Goal: Navigation & Orientation: Understand site structure

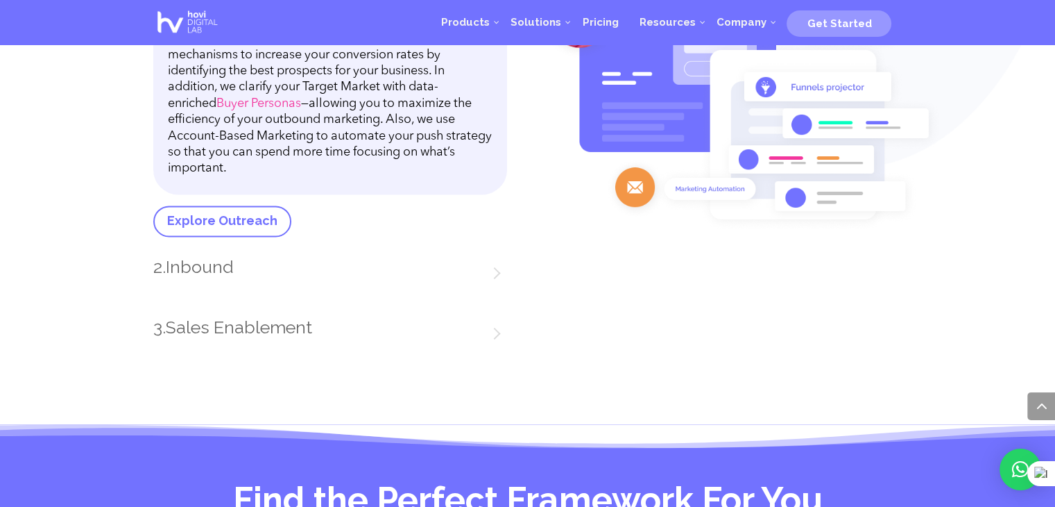
scroll to position [1931, 0]
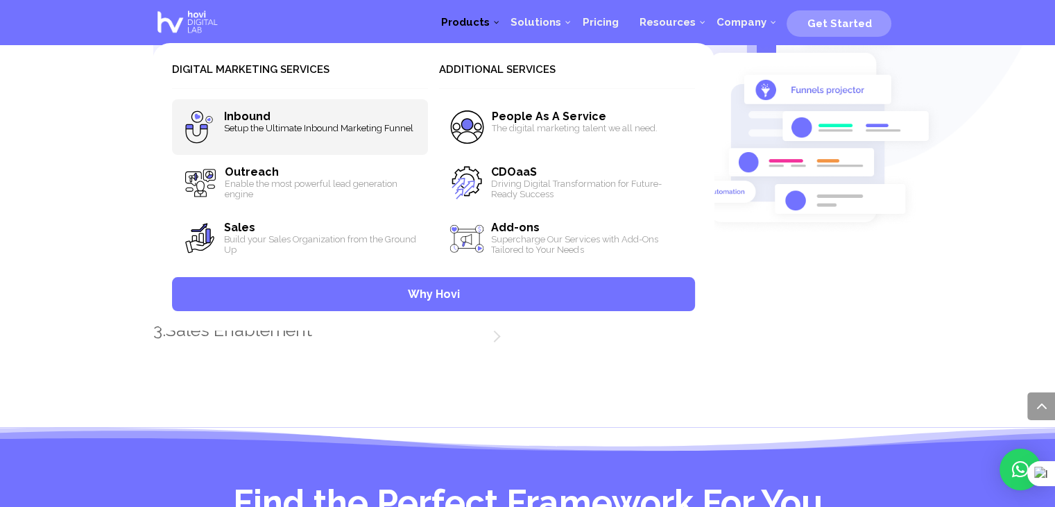
click at [248, 128] on span "Setup the Ultimate Inbound Marketing Funnel" at bounding box center [321, 128] width 194 height 10
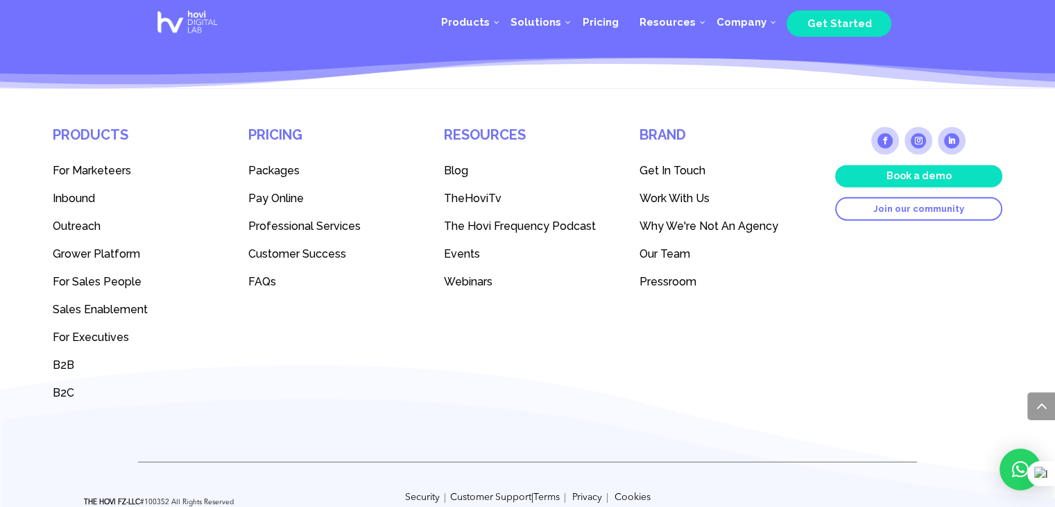
scroll to position [3408, 0]
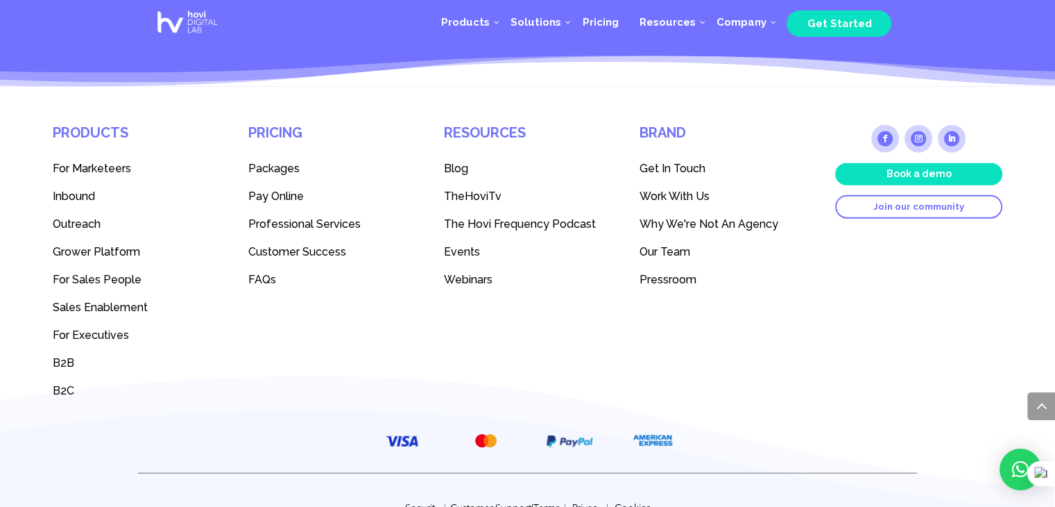
click at [72, 203] on span "Inbound" at bounding box center [74, 195] width 42 height 13
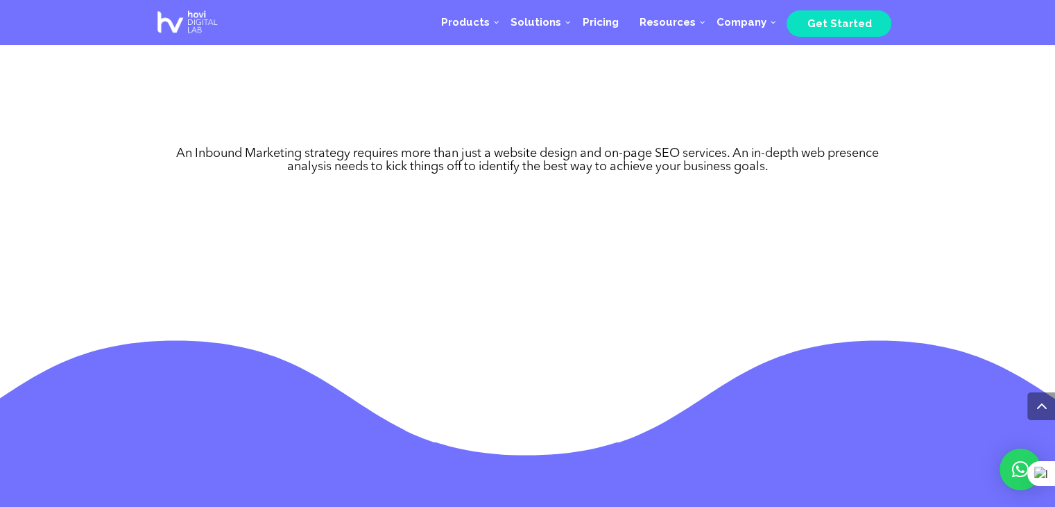
scroll to position [890, 0]
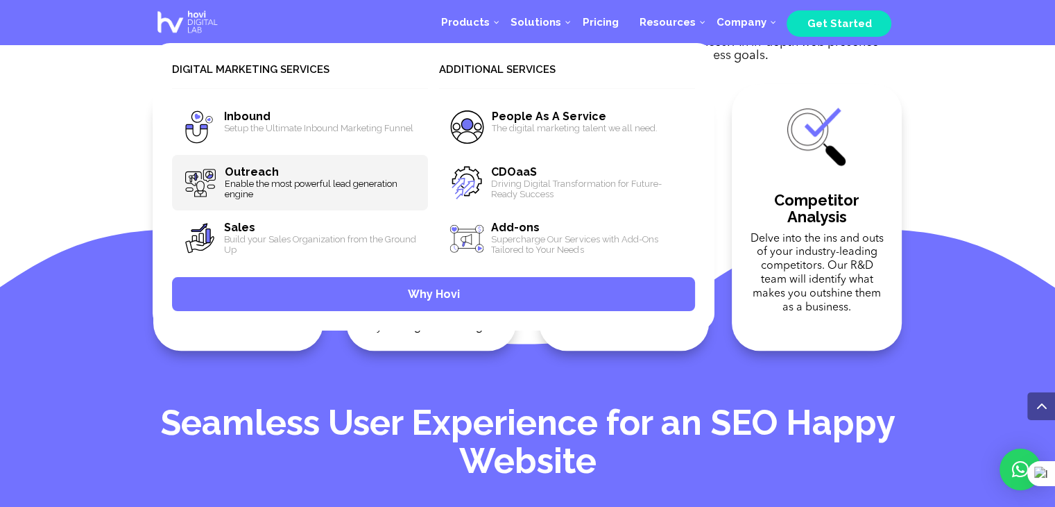
click at [266, 176] on span "Outreach" at bounding box center [252, 171] width 54 height 13
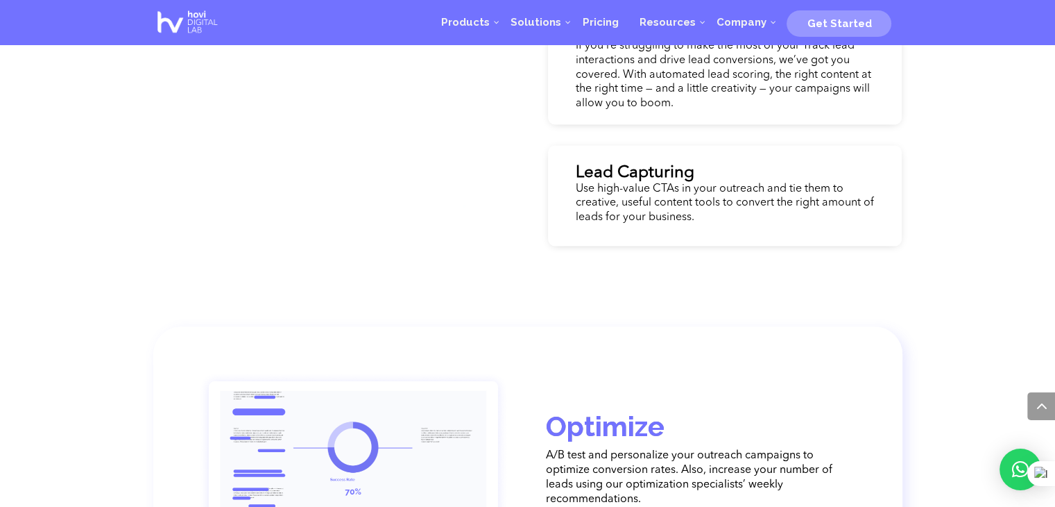
scroll to position [2171, 0]
